Goal: Task Accomplishment & Management: Manage account settings

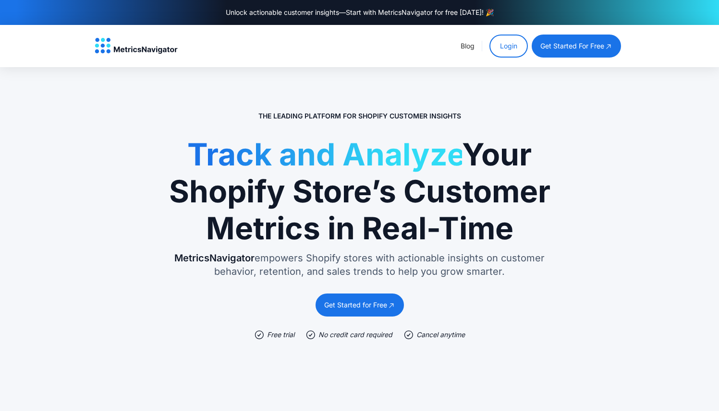
click at [507, 45] on link "Login" at bounding box center [508, 46] width 38 height 23
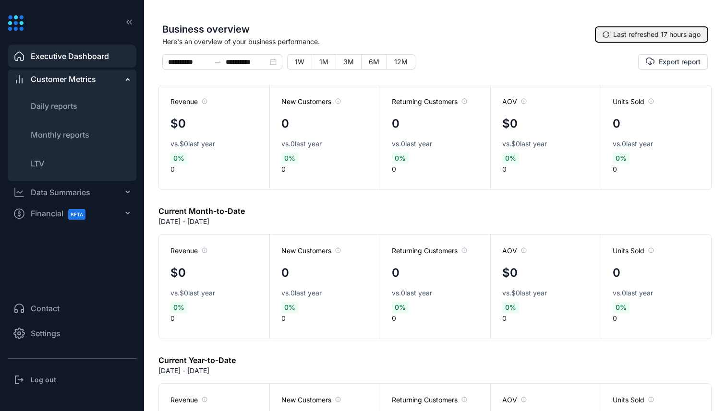
click at [644, 41] on button "Last refreshed 17 hours ago" at bounding box center [651, 34] width 112 height 15
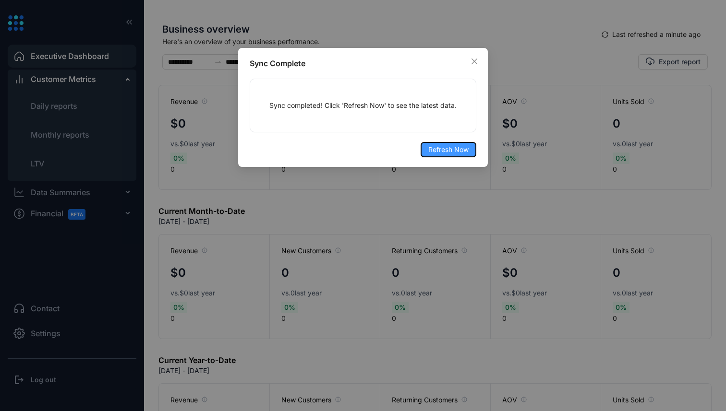
click at [448, 150] on span "Refresh Now" at bounding box center [448, 150] width 40 height 11
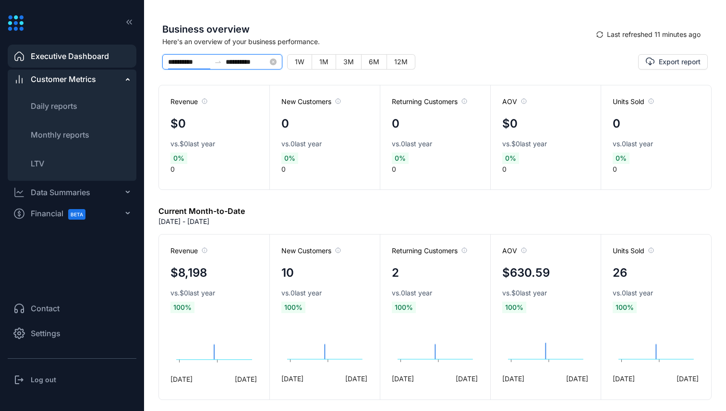
click at [193, 65] on input "**********" at bounding box center [189, 62] width 42 height 11
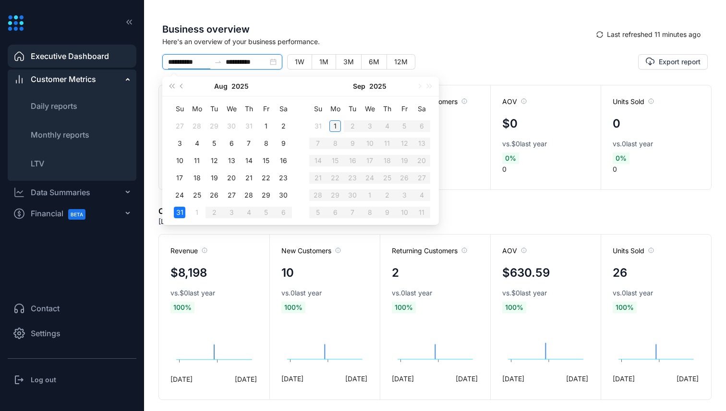
type input "**********"
click at [342, 123] on td "1" at bounding box center [334, 126] width 17 height 17
type input "**********"
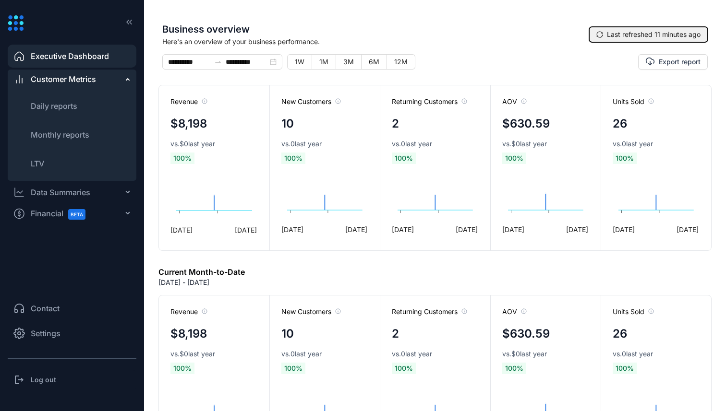
click at [625, 33] on span "Last refreshed 11 minutes ago" at bounding box center [654, 34] width 94 height 11
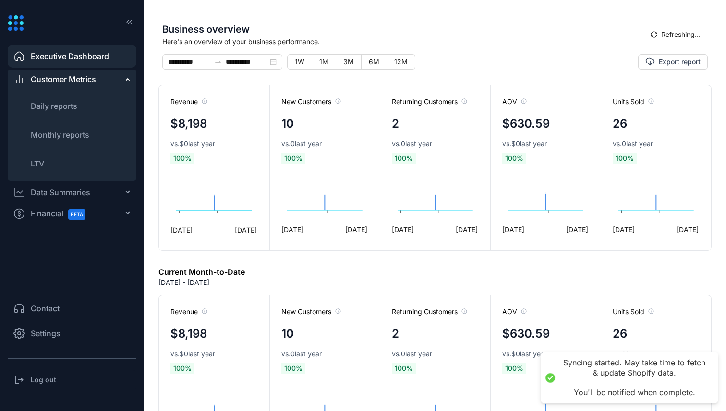
click at [52, 337] on span "Settings" at bounding box center [46, 334] width 30 height 12
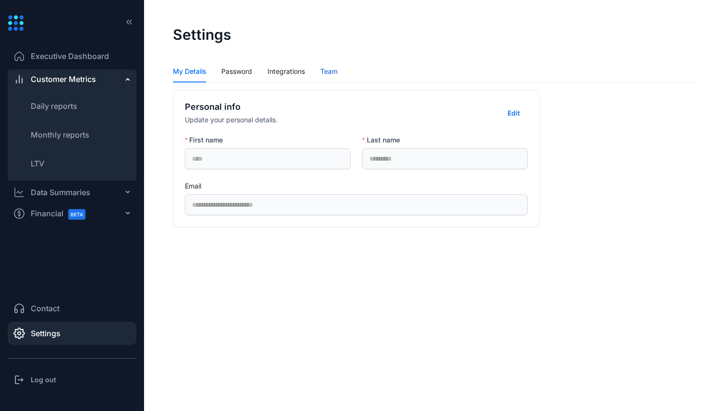
click at [329, 75] on div "Team" at bounding box center [328, 71] width 17 height 11
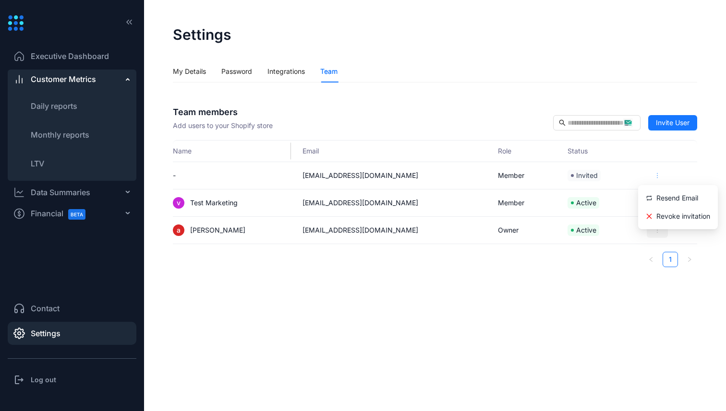
click at [654, 173] on icon "more" at bounding box center [657, 175] width 7 height 7
click at [672, 217] on div "Revoke invitation" at bounding box center [678, 217] width 64 height 10
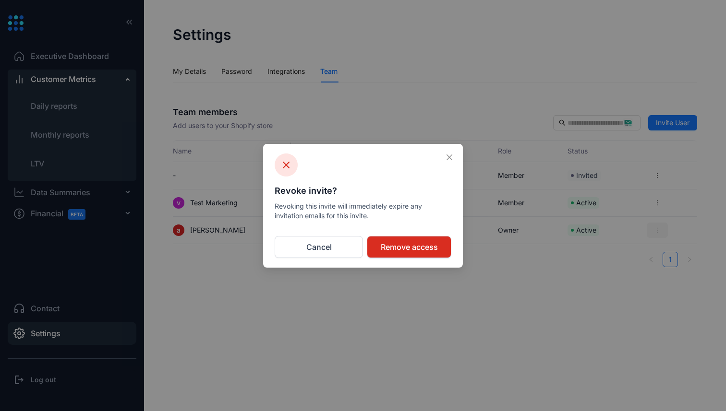
click at [398, 248] on span "Remove access" at bounding box center [409, 247] width 57 height 12
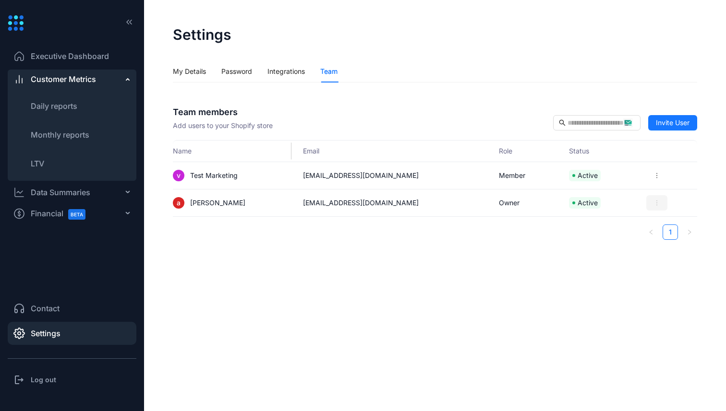
click at [81, 60] on span "Executive Dashboard" at bounding box center [70, 56] width 78 height 12
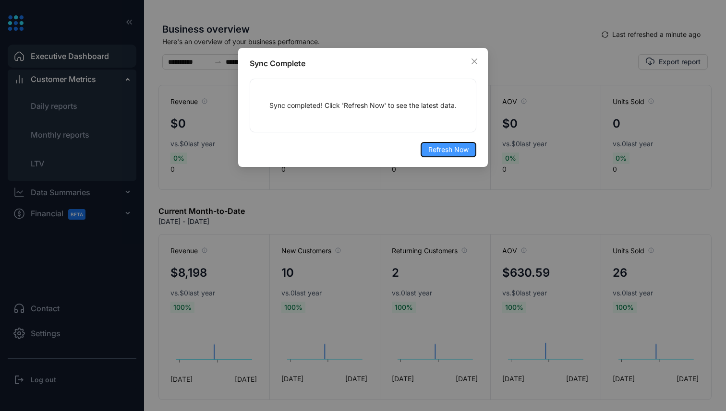
click at [439, 148] on span "Refresh Now" at bounding box center [448, 150] width 40 height 11
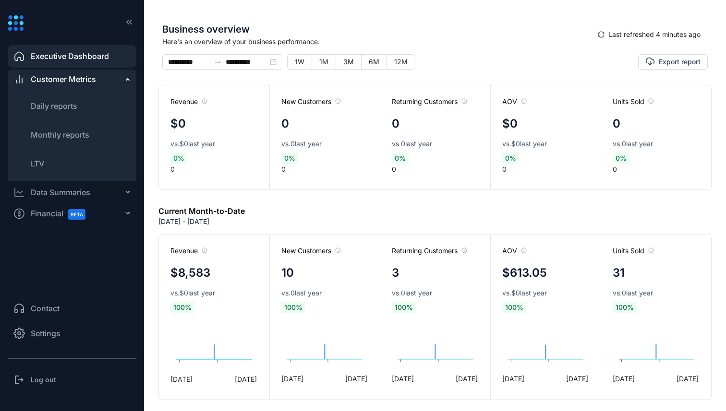
click at [217, 53] on div "Business overview Here's an overview of your business performance. Last refresh…" at bounding box center [434, 34] width 553 height 40
click at [217, 61] on icon "swap-right" at bounding box center [218, 62] width 8 height 8
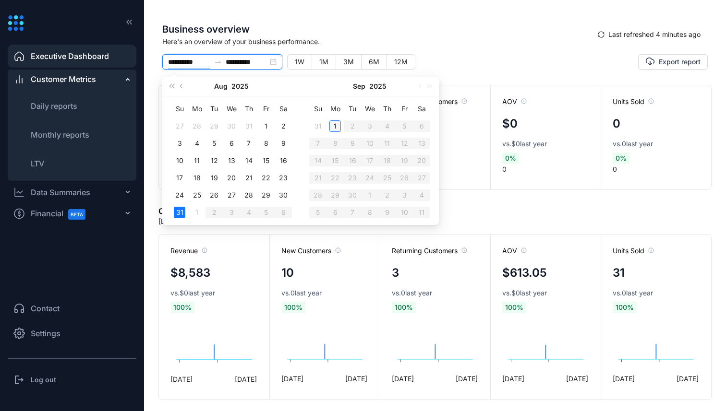
type input "**********"
click at [332, 125] on div "1" at bounding box center [335, 127] width 12 height 12
type input "**********"
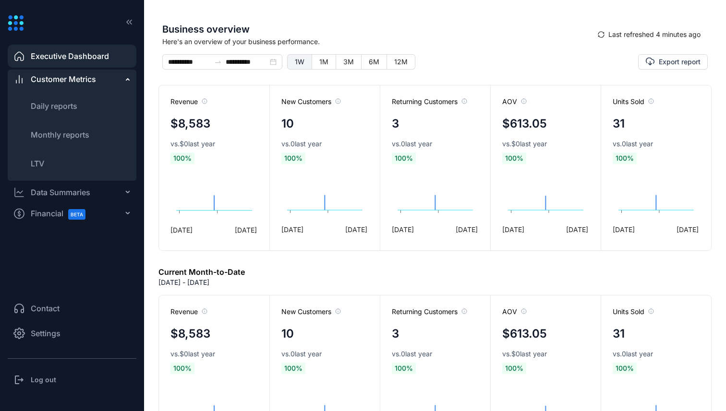
click at [298, 60] on span "1W" at bounding box center [300, 62] width 10 height 8
type input "**********"
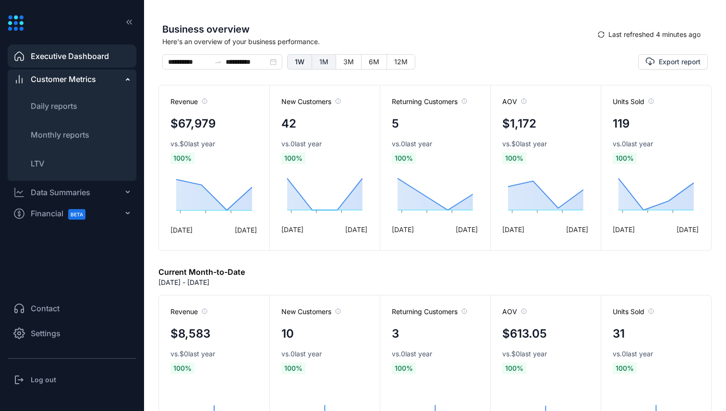
click at [327, 63] on span "1M" at bounding box center [323, 62] width 9 height 8
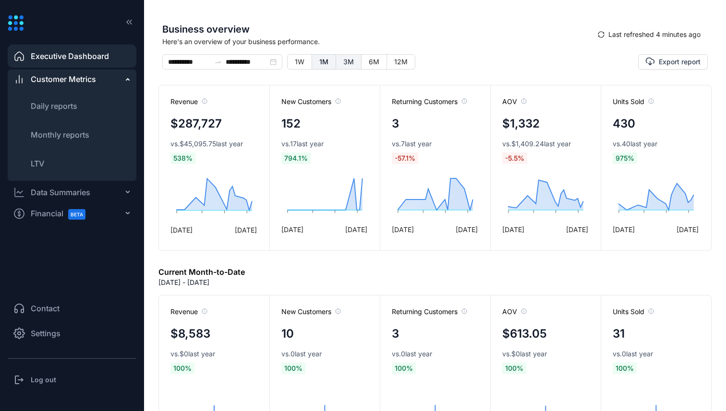
click at [347, 63] on span "3M" at bounding box center [348, 62] width 11 height 8
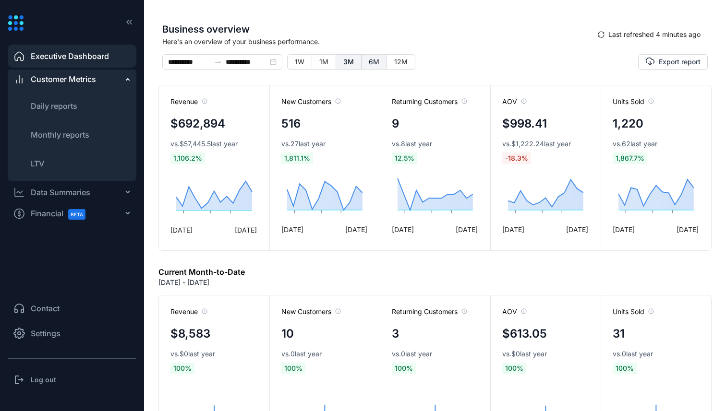
click at [372, 64] on span "6M" at bounding box center [374, 62] width 11 height 8
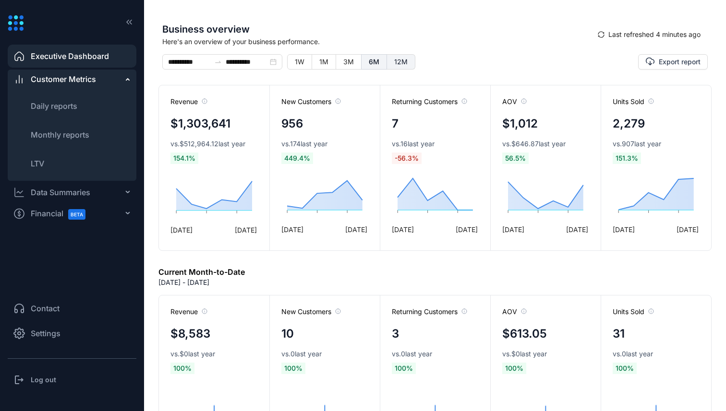
click at [394, 64] on span "12M" at bounding box center [400, 62] width 13 height 8
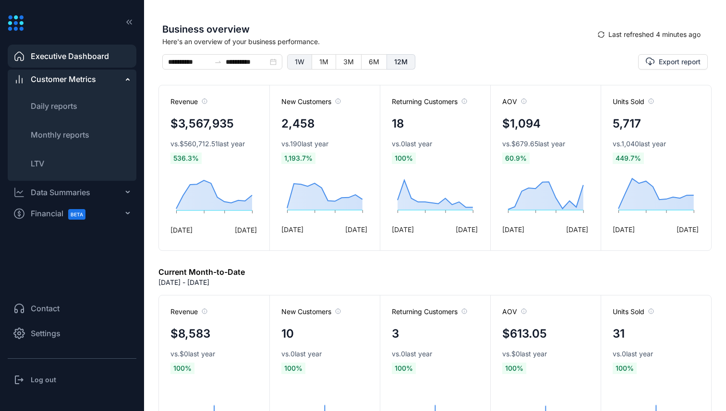
click at [303, 67] on label "1W" at bounding box center [299, 61] width 25 height 15
type input "**********"
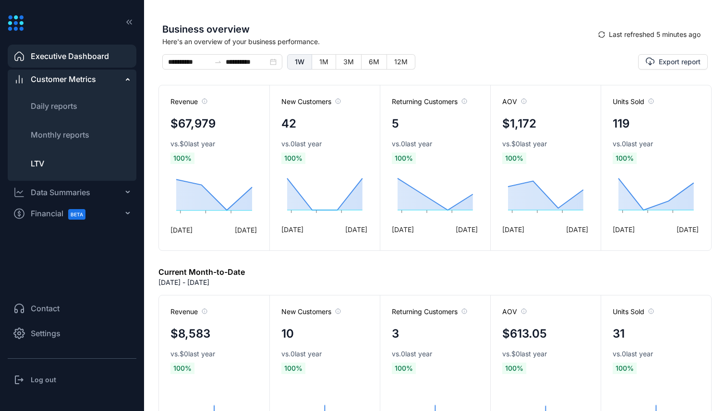
click at [96, 175] on li "LTV" at bounding box center [72, 163] width 129 height 23
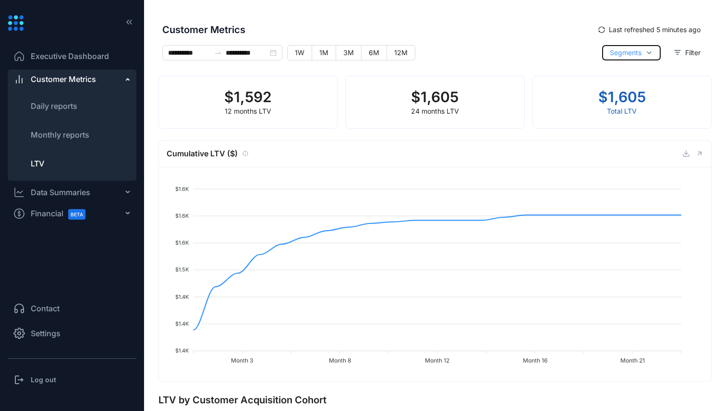
click at [614, 57] on span "Segments" at bounding box center [626, 53] width 32 height 11
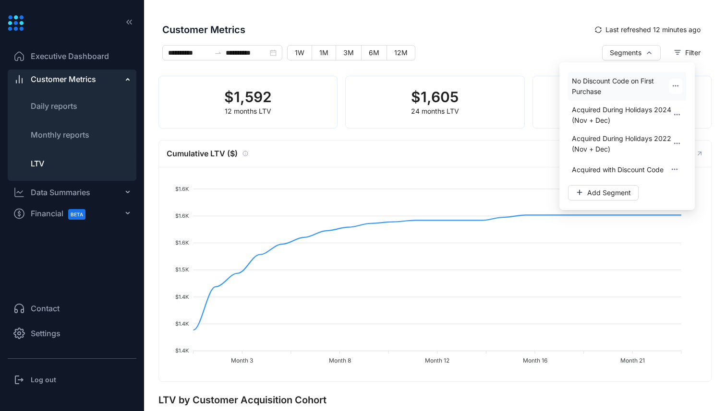
click at [613, 84] on span "No Discount Code on First Purchase" at bounding box center [620, 86] width 97 height 21
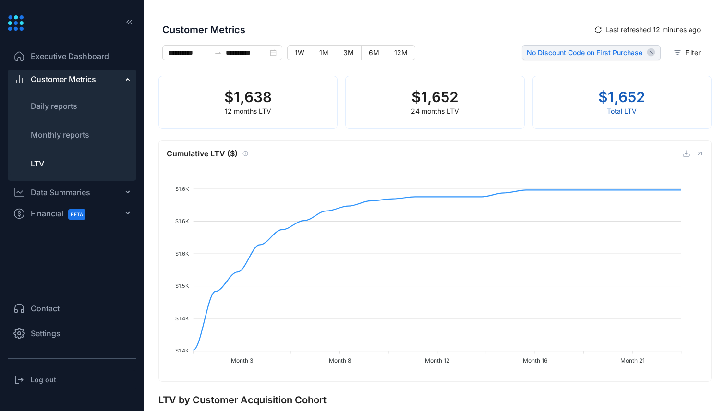
click at [622, 50] on span "No Discount Code on First Purchase" at bounding box center [585, 53] width 116 height 10
click at [640, 51] on div "No Discount Code on First Purchase" at bounding box center [591, 52] width 139 height 15
click at [647, 51] on icon "button" at bounding box center [651, 52] width 8 height 8
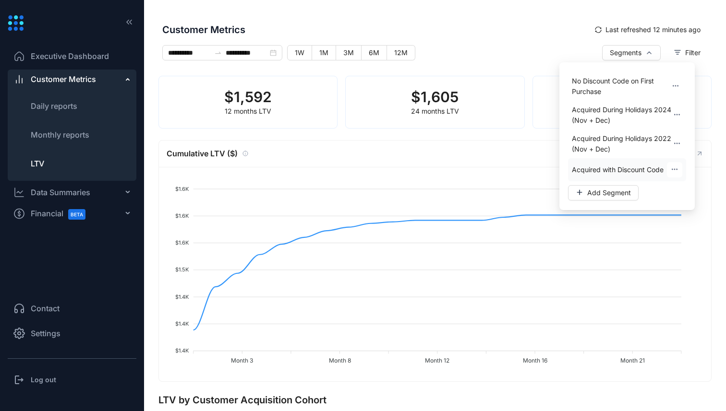
click at [617, 165] on span "Acquired with Discount Code" at bounding box center [618, 170] width 92 height 11
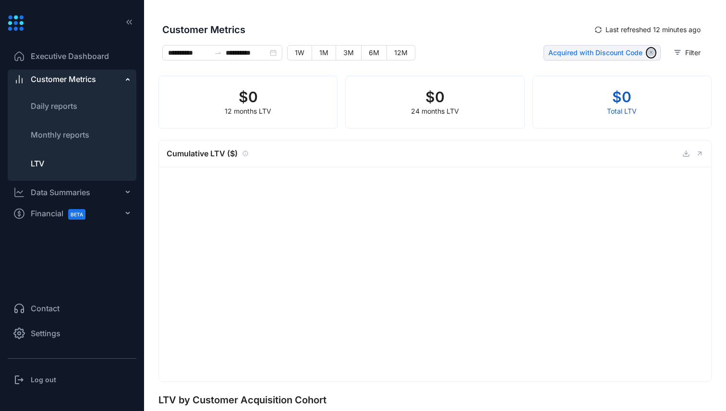
click at [648, 50] on icon "button" at bounding box center [651, 52] width 8 height 8
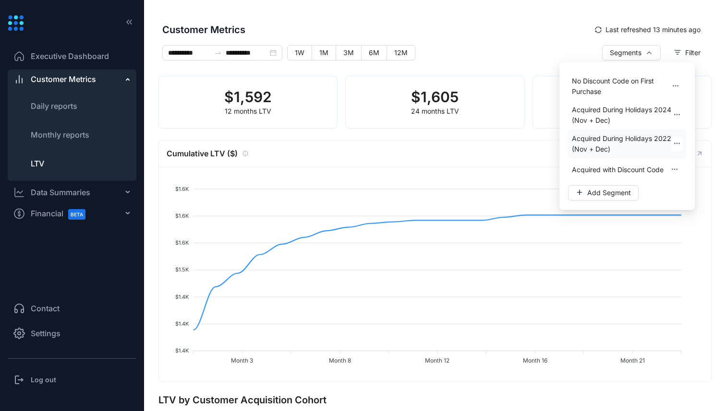
click at [608, 144] on span "Acquired During Holidays 2022 (Nov + Dec)" at bounding box center [621, 143] width 99 height 21
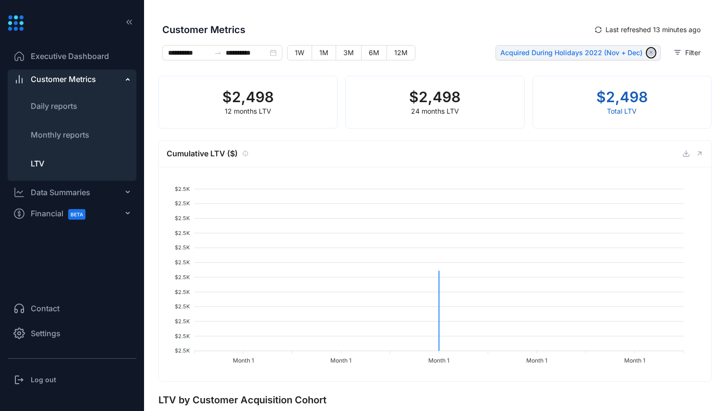
click at [647, 50] on icon "button" at bounding box center [651, 52] width 8 height 8
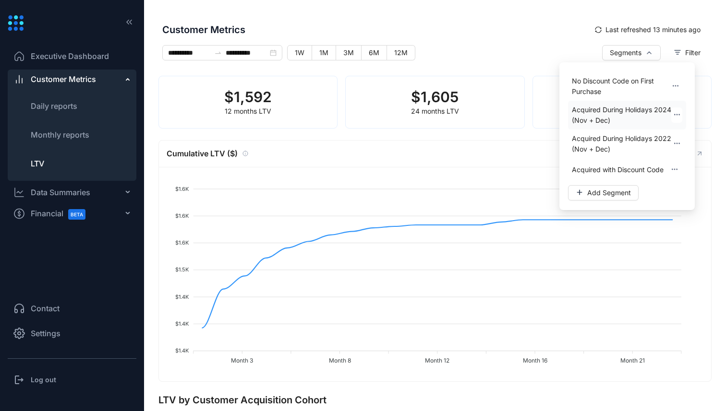
click at [620, 120] on span "Acquired During Holidays 2024 (Nov + Dec)" at bounding box center [621, 115] width 99 height 21
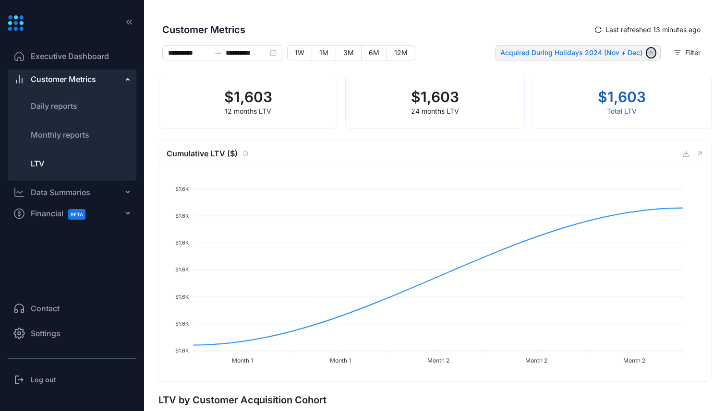
click at [647, 52] on icon "button" at bounding box center [651, 52] width 8 height 8
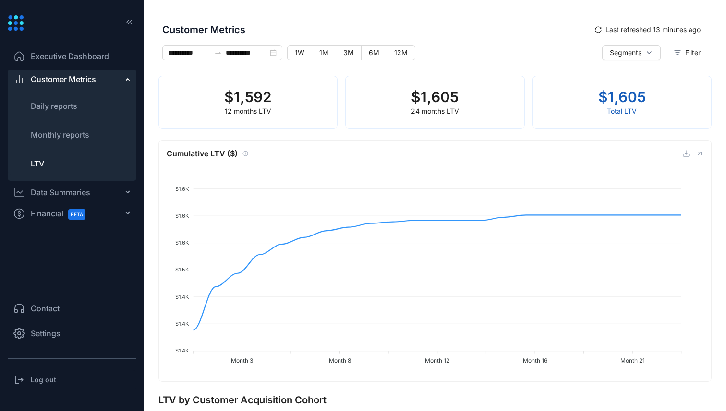
click at [560, 36] on span "Customer Metrics" at bounding box center [374, 30] width 425 height 14
click at [635, 61] on div "Segments Filter" at bounding box center [655, 56] width 106 height 23
click at [632, 51] on span "Segments" at bounding box center [626, 53] width 32 height 11
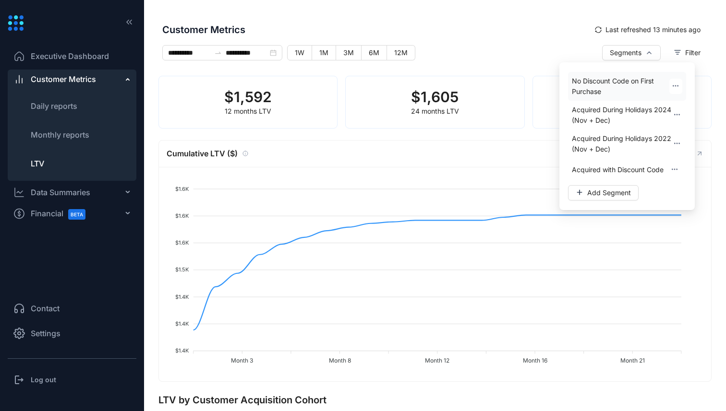
click at [629, 81] on span "No Discount Code on First Purchase" at bounding box center [620, 86] width 97 height 21
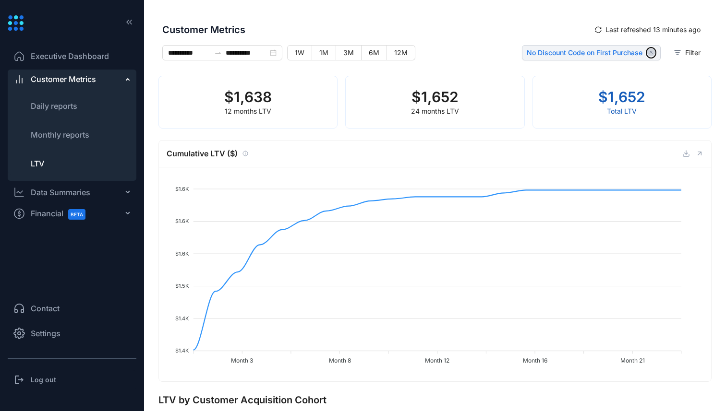
click at [648, 54] on icon "button" at bounding box center [651, 52] width 8 height 8
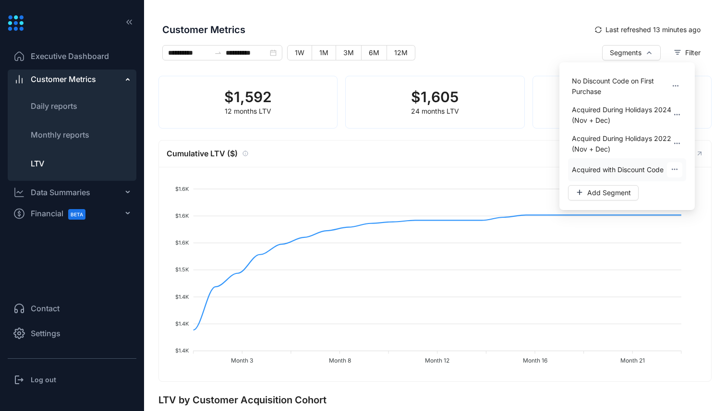
click at [628, 174] on span "Acquired with Discount Code" at bounding box center [618, 170] width 92 height 11
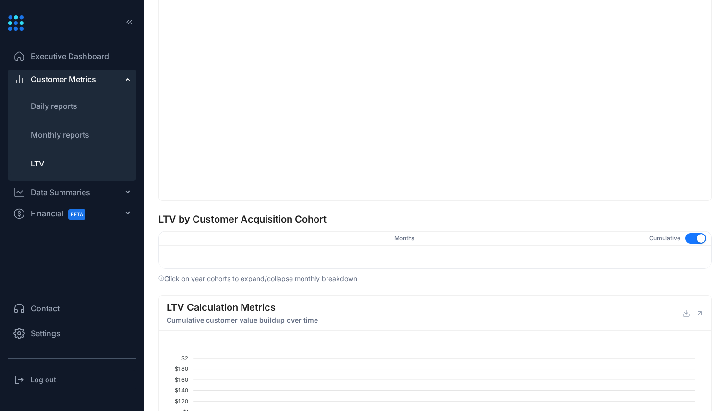
scroll to position [387, 0]
